Goal: Information Seeking & Learning: Learn about a topic

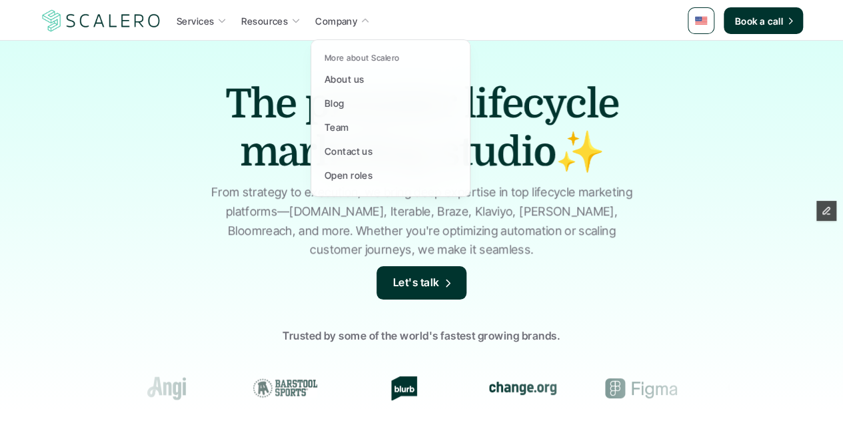
click at [355, 18] on p "Company" at bounding box center [336, 21] width 42 height 14
click at [343, 103] on p "Blog" at bounding box center [335, 103] width 20 height 14
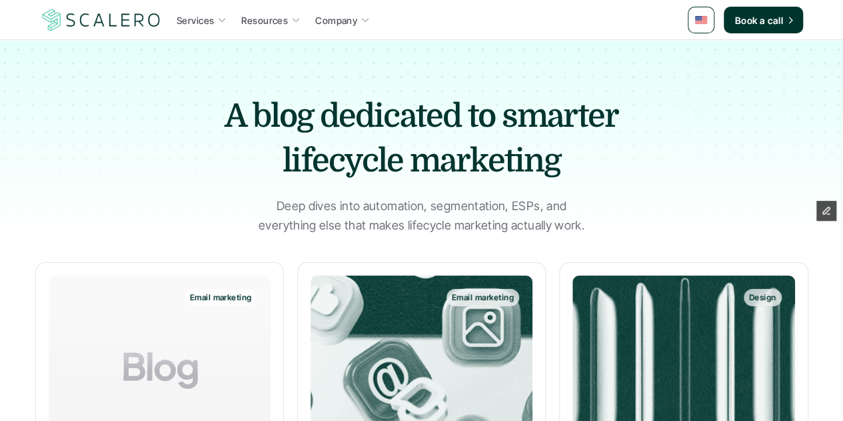
scroll to position [11, 0]
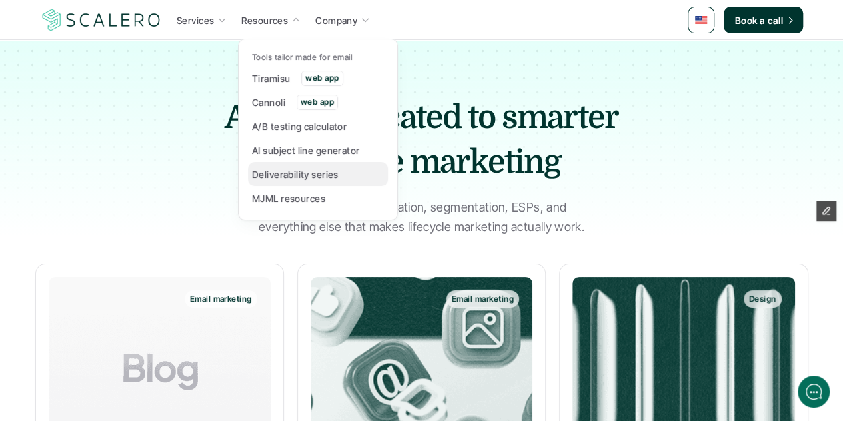
click at [276, 170] on p "Deliverability series" at bounding box center [295, 174] width 87 height 14
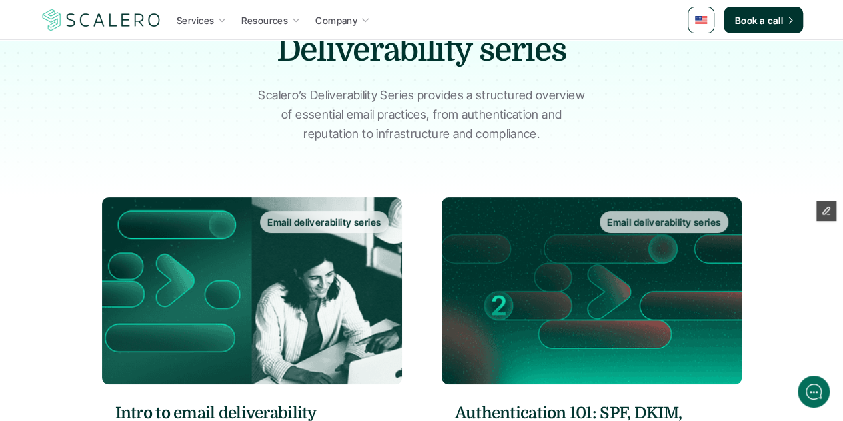
scroll to position [132, 0]
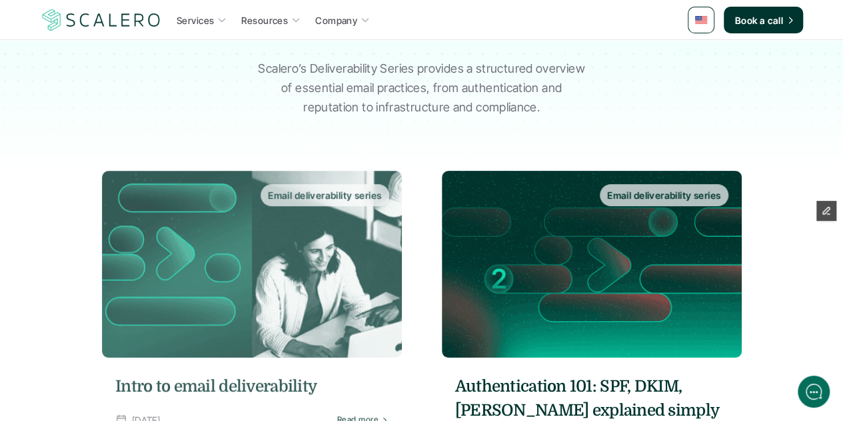
click at [315, 273] on img at bounding box center [252, 264] width 300 height 187
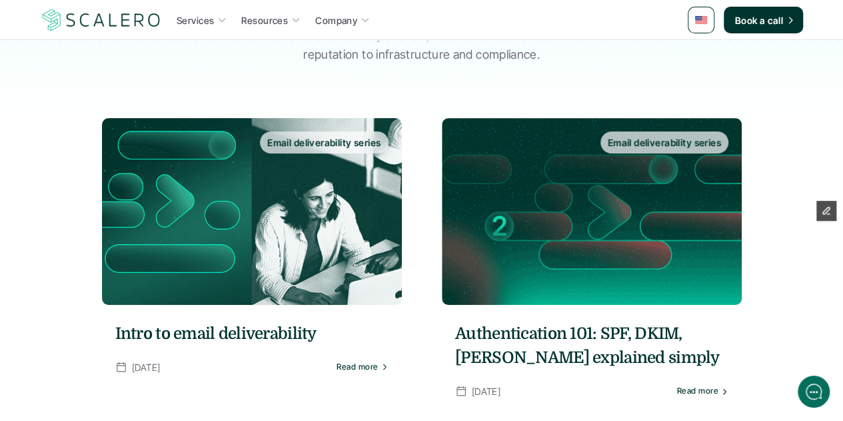
scroll to position [185, 0]
